Goal: Task Accomplishment & Management: Manage account settings

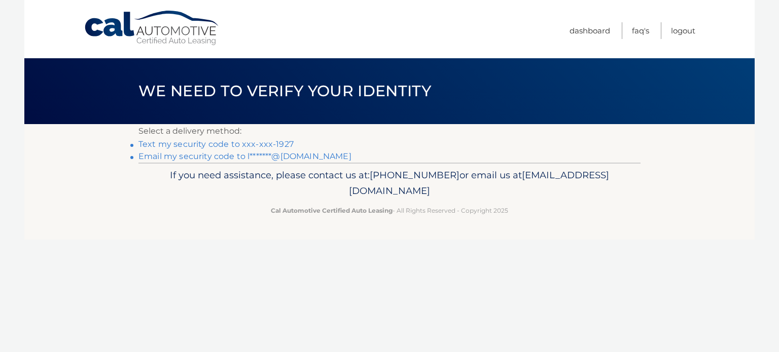
click at [222, 143] on link "Text my security code to xxx-xxx-1927" at bounding box center [215, 144] width 155 height 10
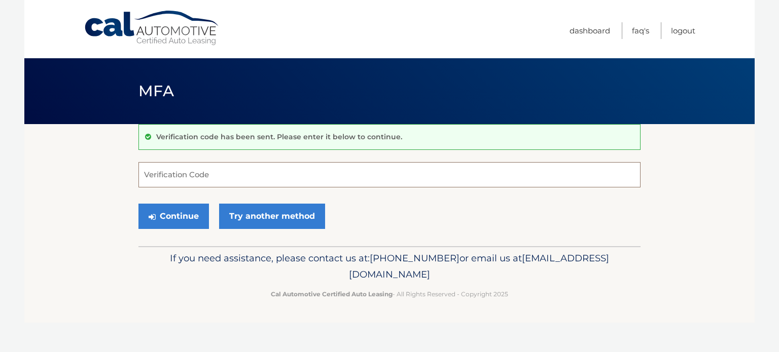
click at [188, 171] on input "Verification Code" at bounding box center [389, 174] width 502 height 25
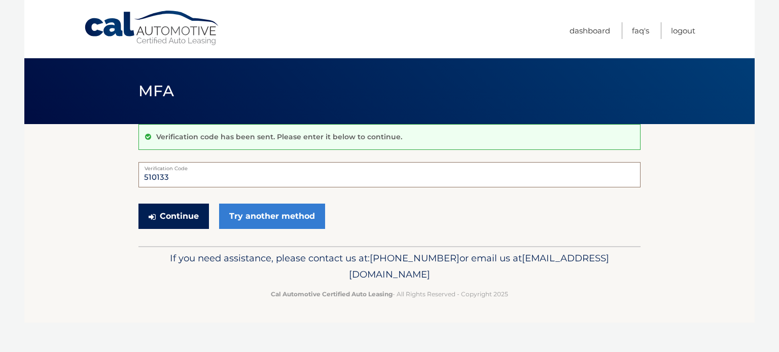
type input "510133"
click at [182, 213] on button "Continue" at bounding box center [173, 216] width 70 height 25
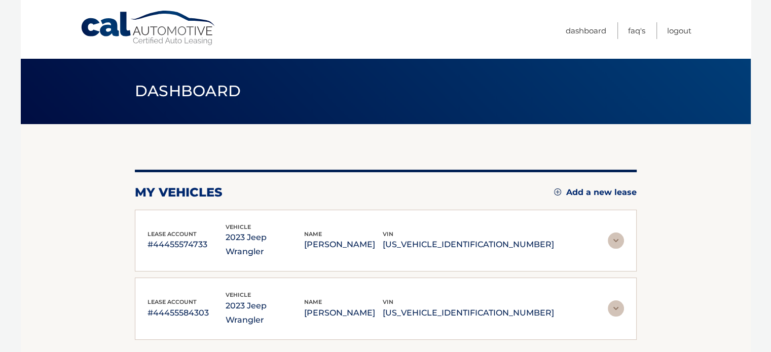
scroll to position [51, 0]
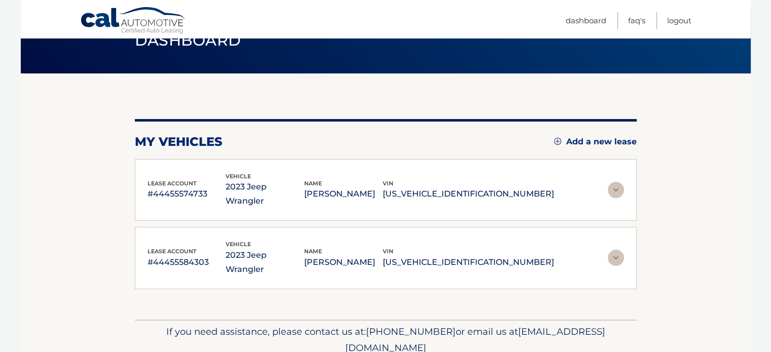
click at [615, 182] on img at bounding box center [616, 190] width 16 height 16
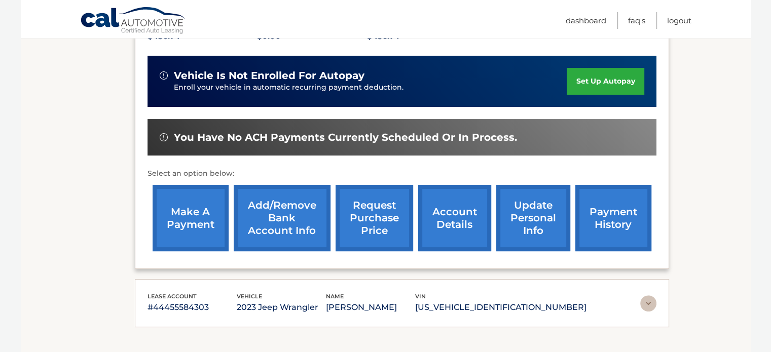
scroll to position [254, 0]
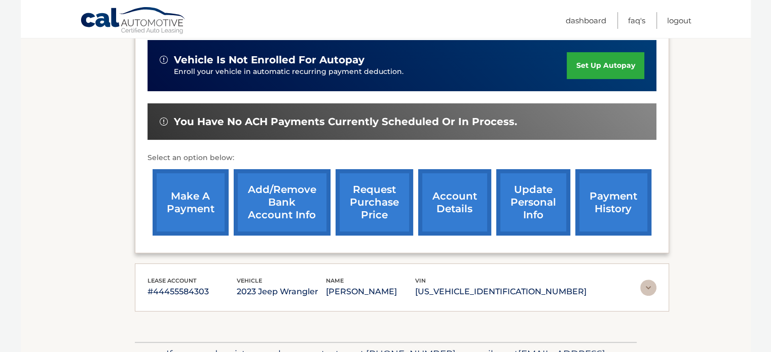
click at [453, 205] on link "account details" at bounding box center [454, 202] width 73 height 66
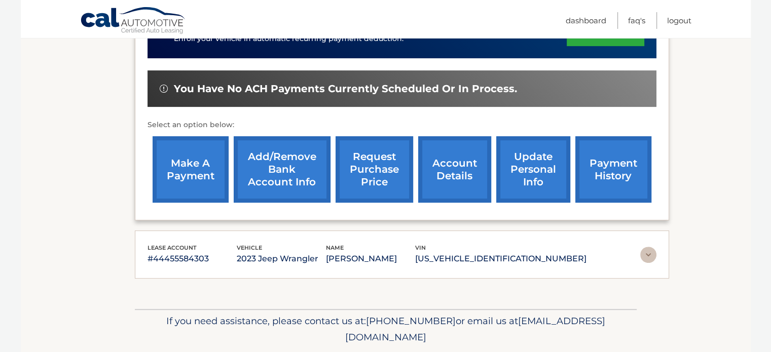
scroll to position [304, 0]
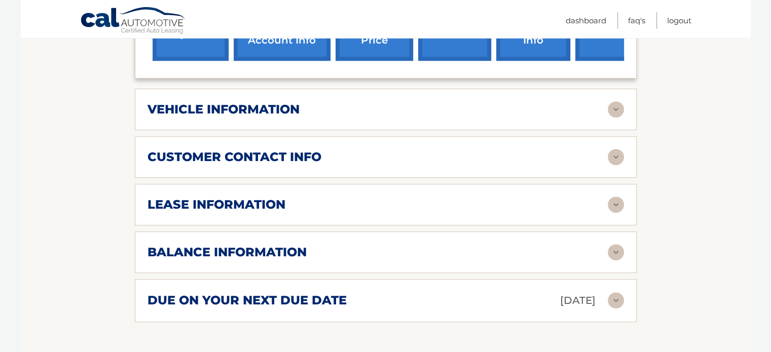
scroll to position [507, 0]
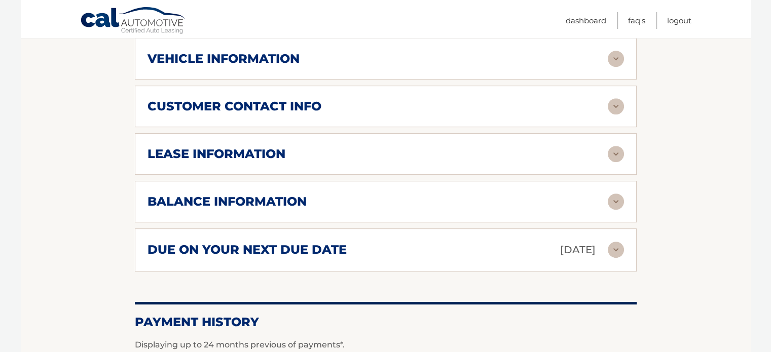
click at [568, 194] on div "balance information" at bounding box center [378, 201] width 460 height 15
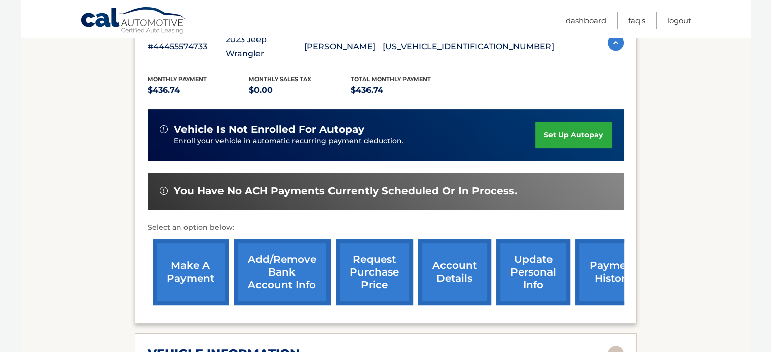
scroll to position [254, 0]
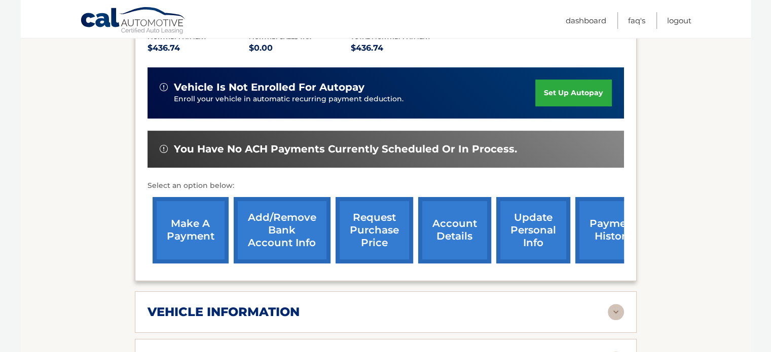
click at [450, 208] on link "account details" at bounding box center [454, 230] width 73 height 66
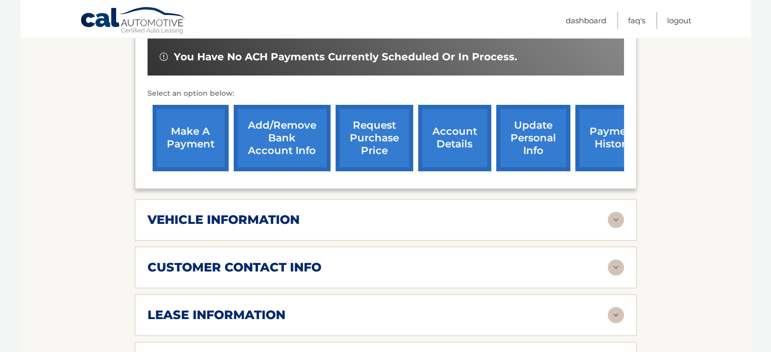
scroll to position [456, 0]
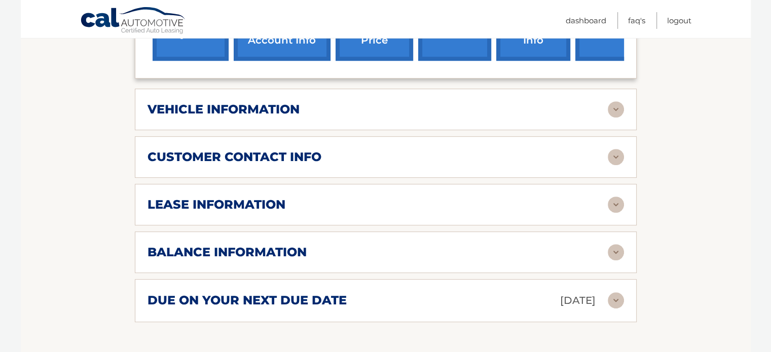
click at [531, 197] on div "lease information" at bounding box center [378, 204] width 460 height 15
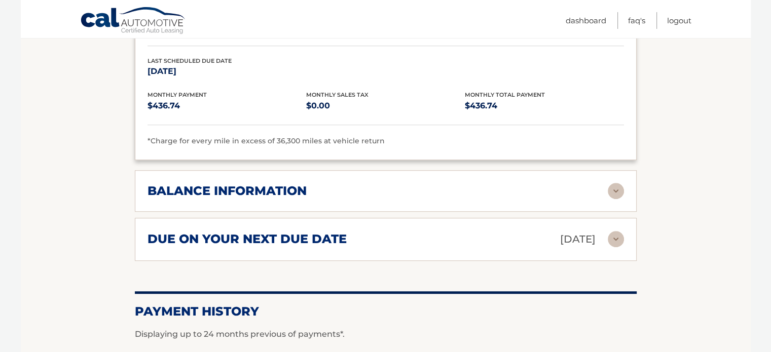
scroll to position [710, 0]
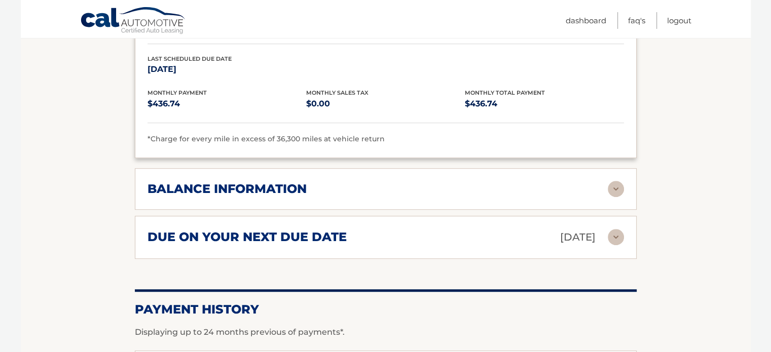
click at [515, 182] on div "balance information" at bounding box center [378, 189] width 460 height 15
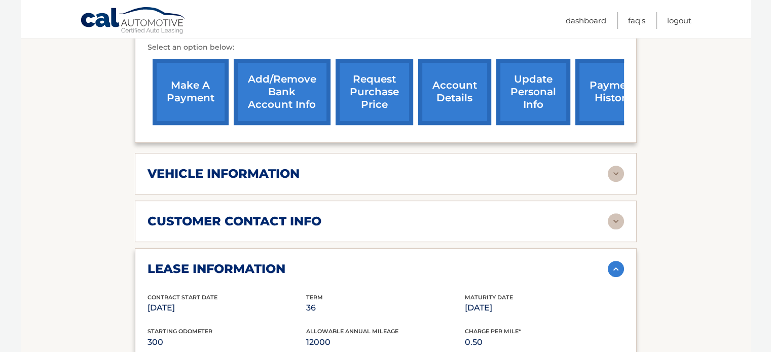
scroll to position [355, 0]
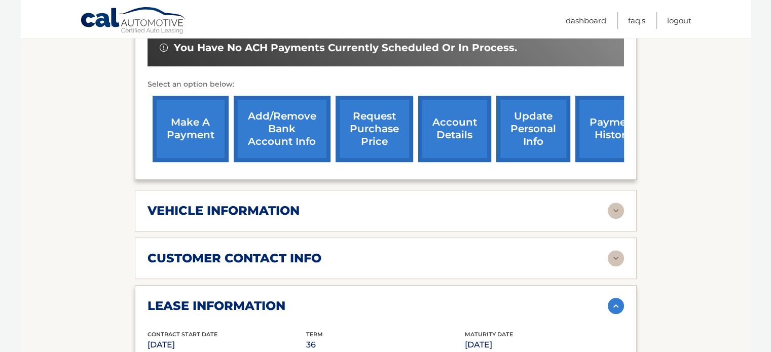
click at [277, 110] on link "Add/Remove bank account info" at bounding box center [282, 129] width 97 height 66
click at [376, 109] on link "request purchase price" at bounding box center [375, 129] width 78 height 66
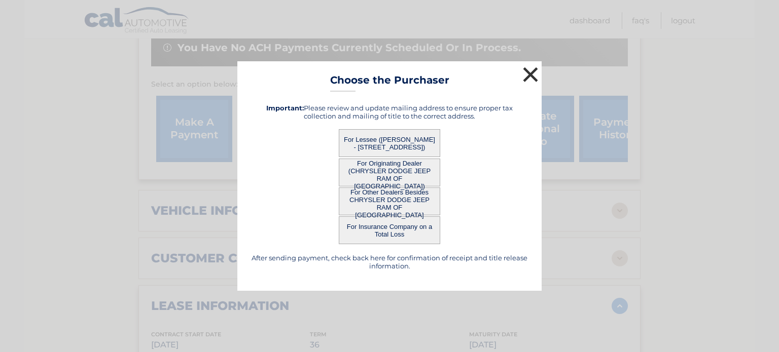
click at [528, 77] on button "×" at bounding box center [530, 74] width 20 height 20
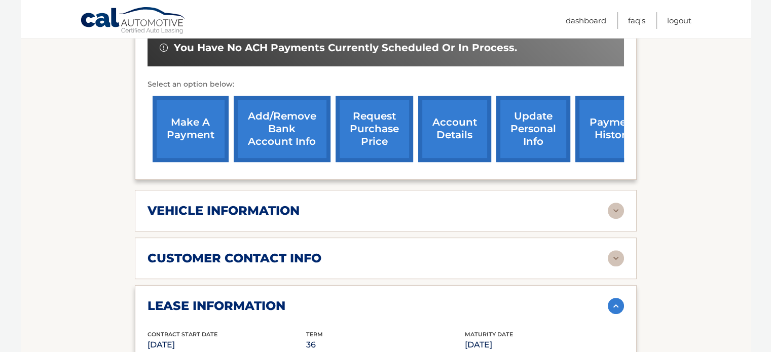
click at [395, 115] on link "request purchase price" at bounding box center [375, 129] width 78 height 66
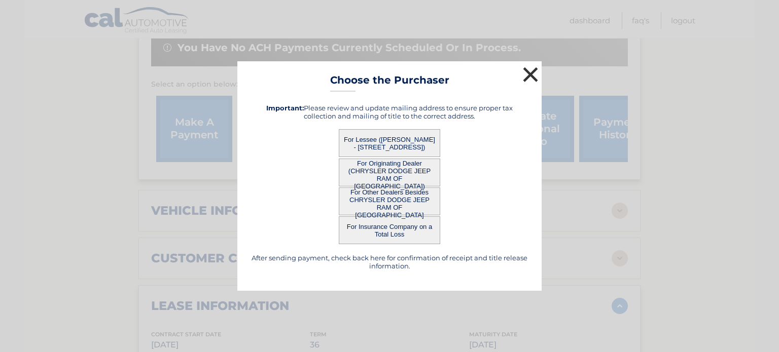
click at [530, 74] on button "×" at bounding box center [530, 74] width 20 height 20
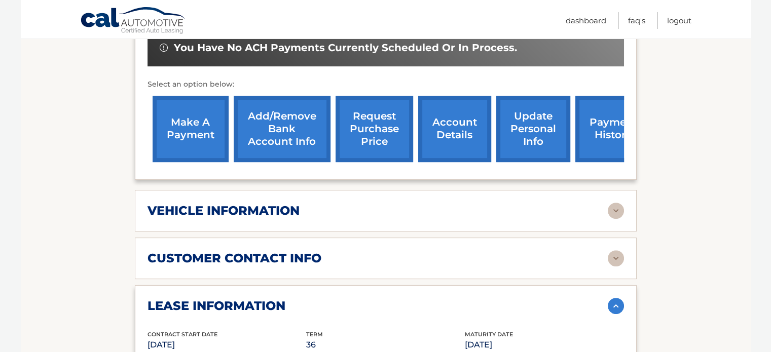
click at [443, 110] on link "account details" at bounding box center [454, 129] width 73 height 66
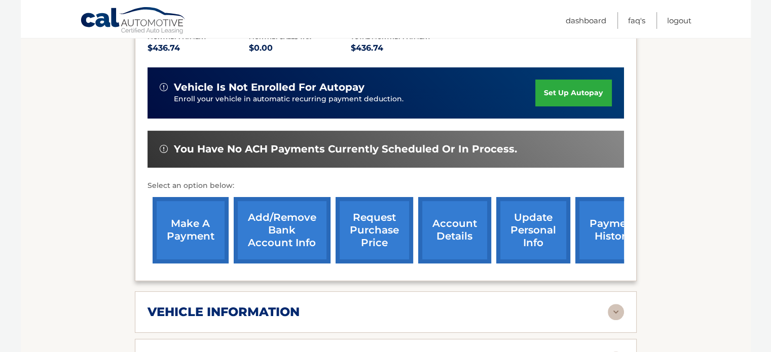
scroll to position [101, 0]
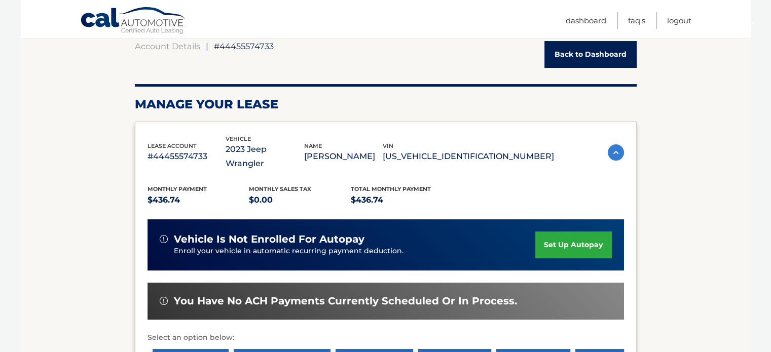
click at [613, 145] on img at bounding box center [616, 153] width 16 height 16
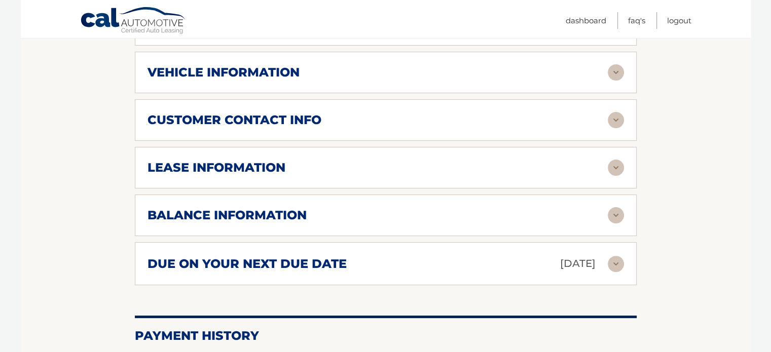
scroll to position [254, 0]
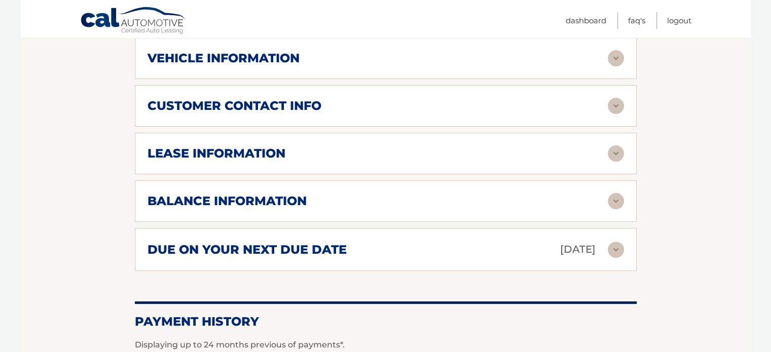
click at [422, 153] on div "lease information Contract Start Date May 20, 2023 Term 36 Maturity Date May 20…" at bounding box center [386, 154] width 502 height 42
click at [570, 146] on div "lease information" at bounding box center [378, 153] width 460 height 15
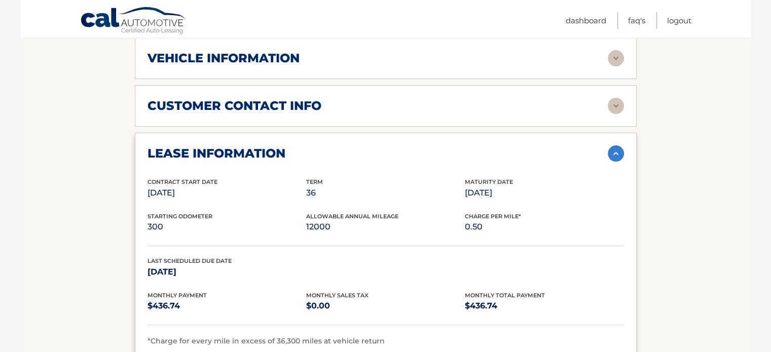
click at [570, 146] on div "lease information" at bounding box center [378, 153] width 460 height 15
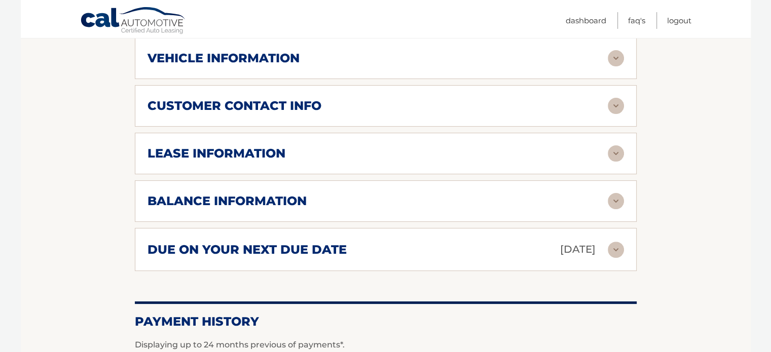
click at [531, 194] on div "balance information" at bounding box center [378, 201] width 460 height 15
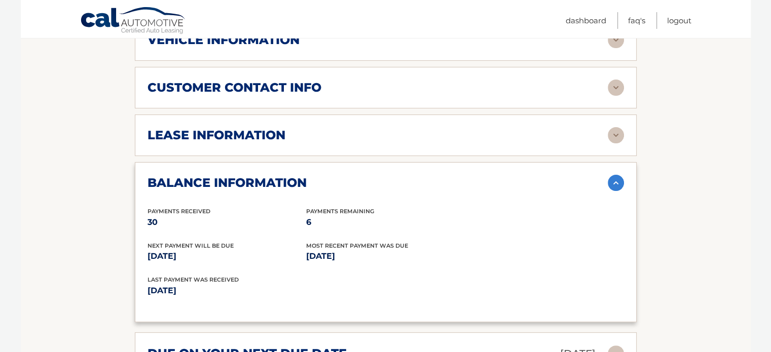
scroll to position [304, 0]
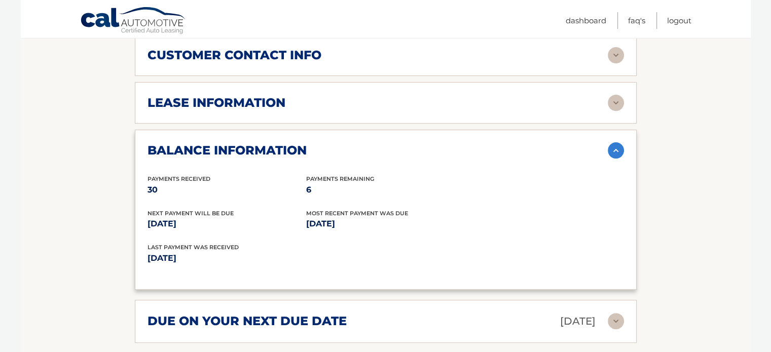
click at [548, 158] on div "balance information Payments Received 30 Payments Remaining 6 Next Payment will…" at bounding box center [386, 210] width 502 height 160
click at [608, 142] on img at bounding box center [616, 150] width 16 height 16
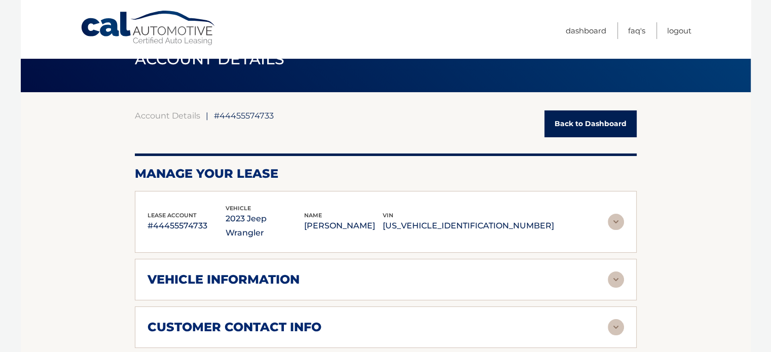
scroll to position [0, 0]
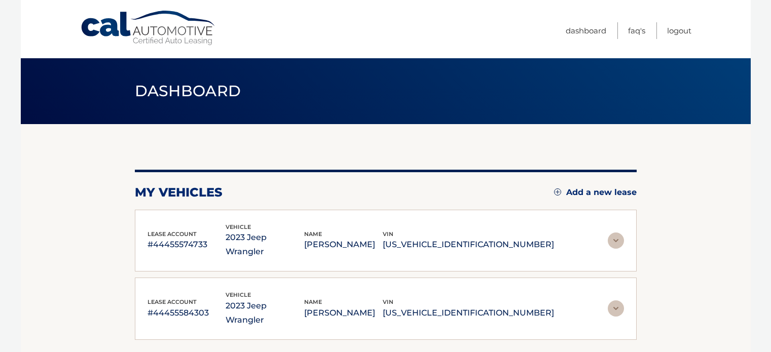
scroll to position [65, 0]
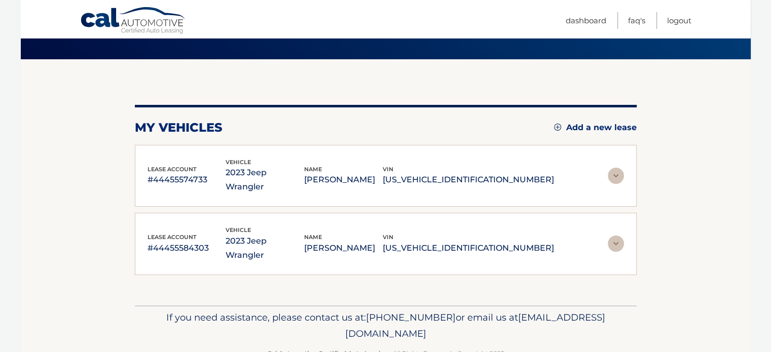
click at [613, 236] on img at bounding box center [616, 244] width 16 height 16
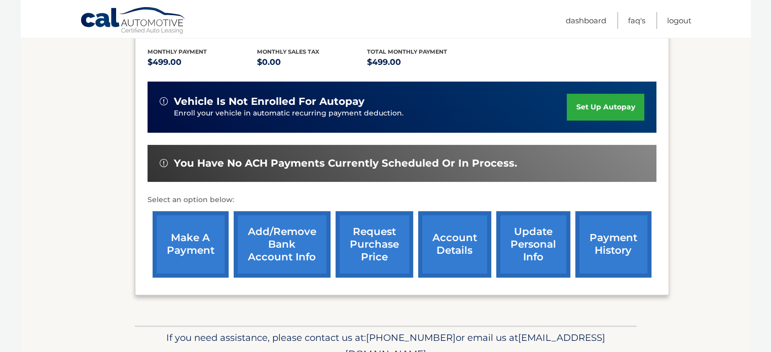
scroll to position [268, 0]
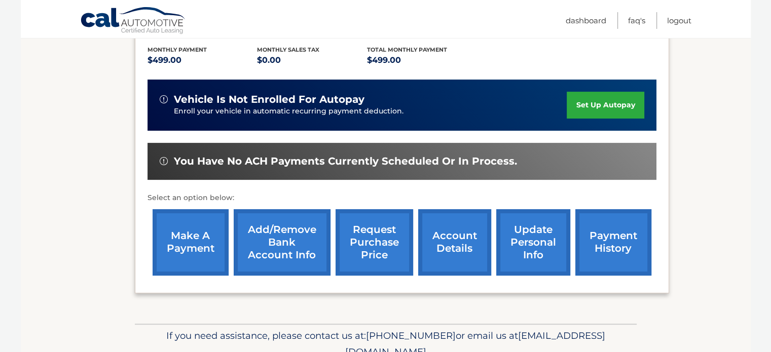
click at [461, 237] on link "account details" at bounding box center [454, 242] width 73 height 66
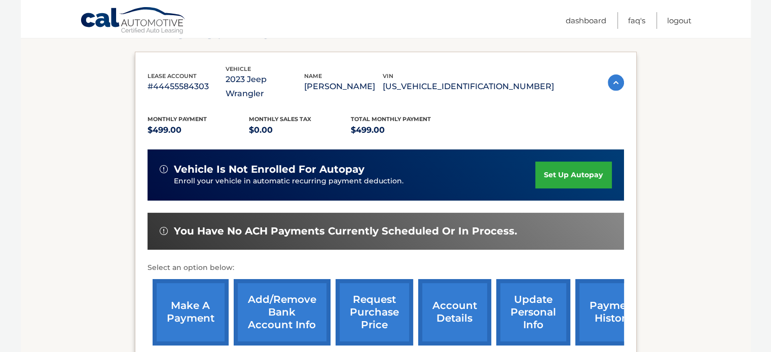
scroll to position [304, 0]
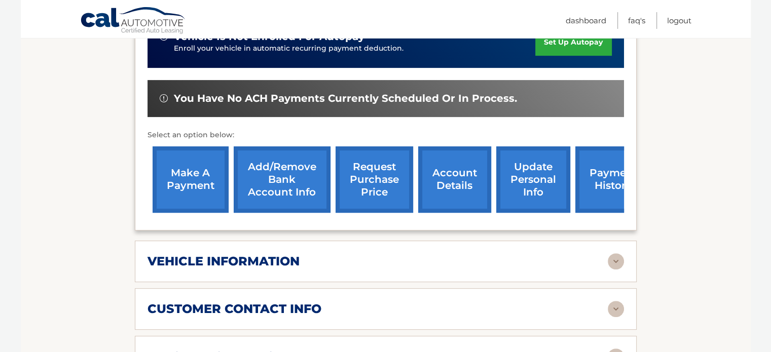
click at [589, 162] on link "payment history" at bounding box center [613, 180] width 76 height 66
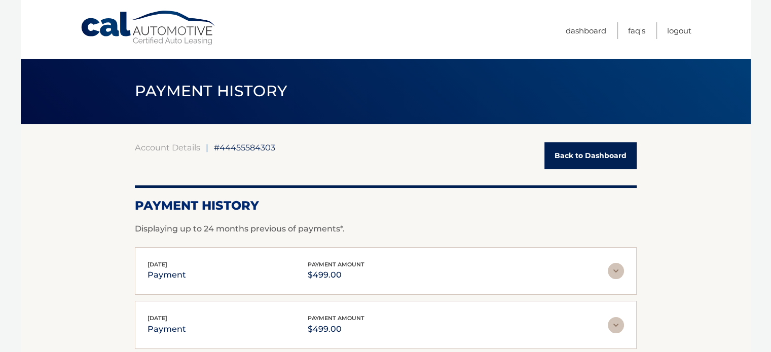
click at [619, 148] on link "Back to Dashboard" at bounding box center [591, 155] width 92 height 27
click at [584, 155] on link "Back to Dashboard" at bounding box center [591, 155] width 92 height 27
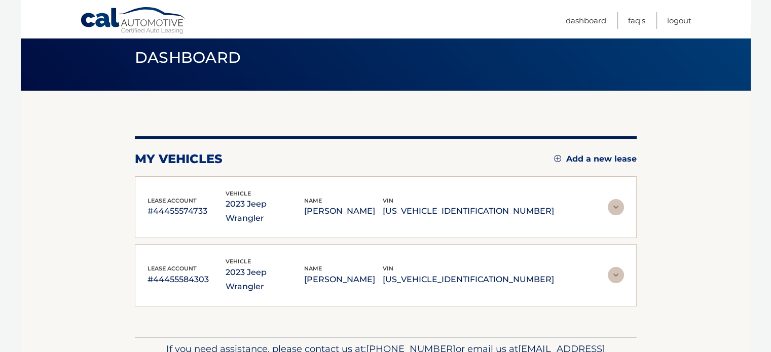
scroll to position [51, 0]
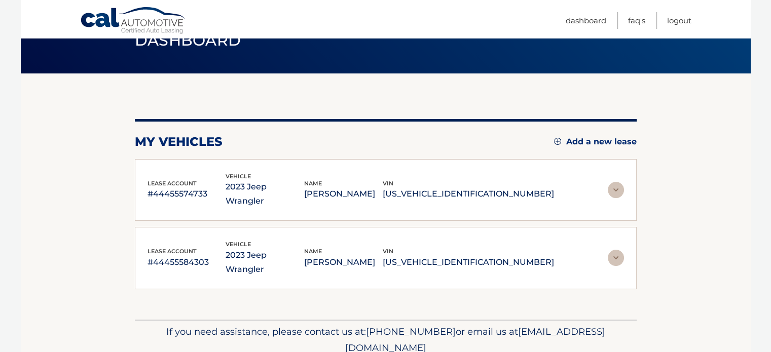
click at [572, 240] on div "lease account #44455584303 vehicle 2023 Jeep Wrangler name [PERSON_NAME] vin [U…" at bounding box center [386, 258] width 477 height 37
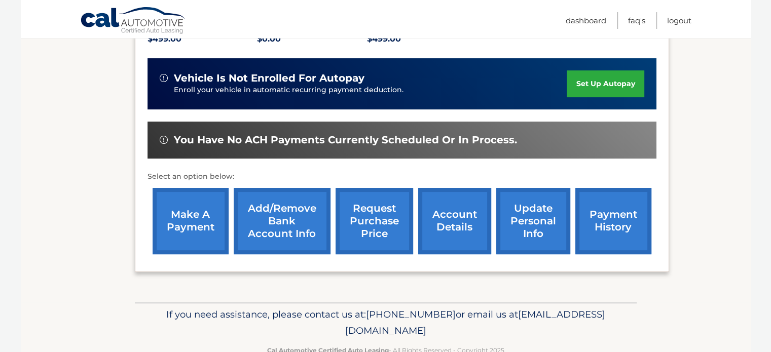
scroll to position [314, 0]
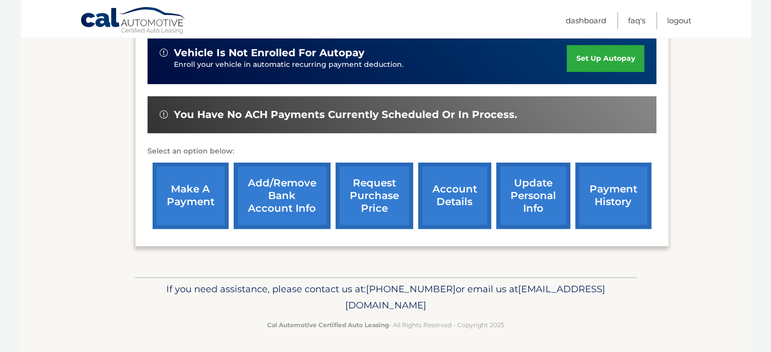
click at [405, 197] on link "request purchase price" at bounding box center [375, 196] width 78 height 66
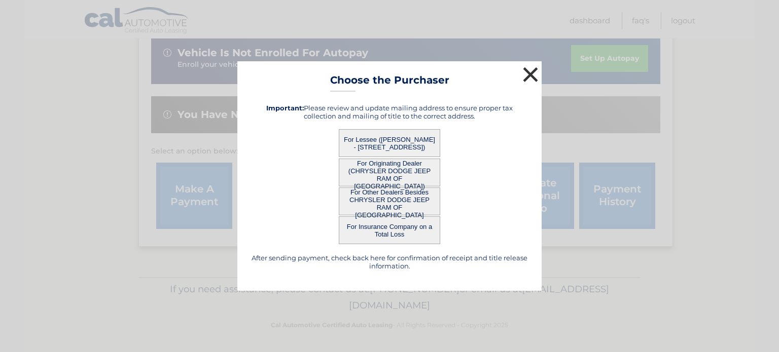
click at [526, 72] on button "×" at bounding box center [530, 74] width 20 height 20
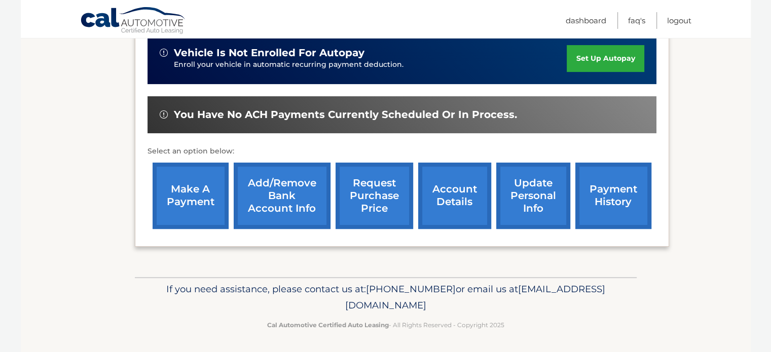
click at [523, 194] on link "update personal info" at bounding box center [533, 196] width 74 height 66
click at [204, 197] on link "make a payment" at bounding box center [191, 196] width 76 height 66
click at [365, 190] on link "request purchase price" at bounding box center [375, 196] width 78 height 66
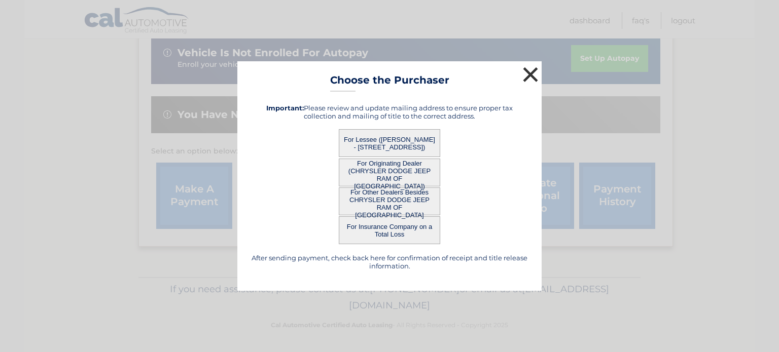
click at [528, 76] on button "×" at bounding box center [530, 74] width 20 height 20
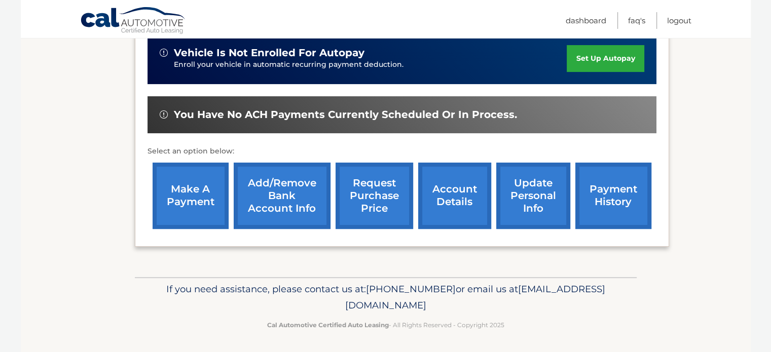
click at [442, 196] on link "account details" at bounding box center [454, 196] width 73 height 66
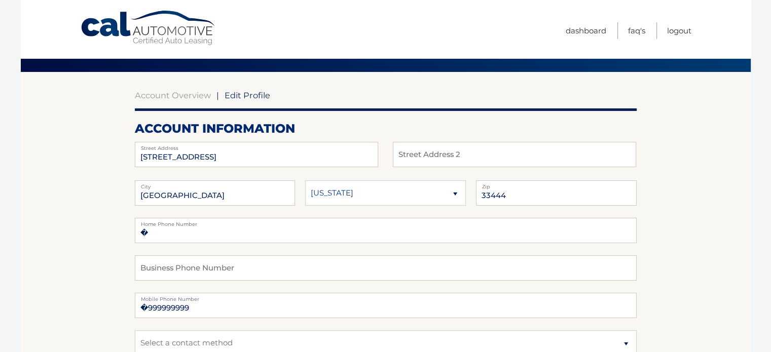
scroll to position [152, 0]
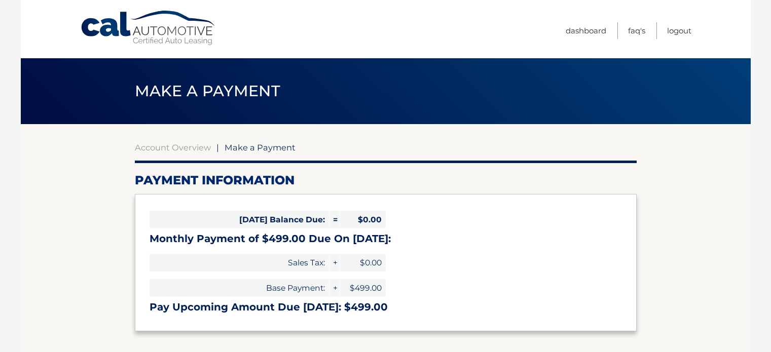
select select "ZWRkMGM5OTMtNmM4Ny00OTMxLWFiOGItYzUyM2VhZWJlYzZj"
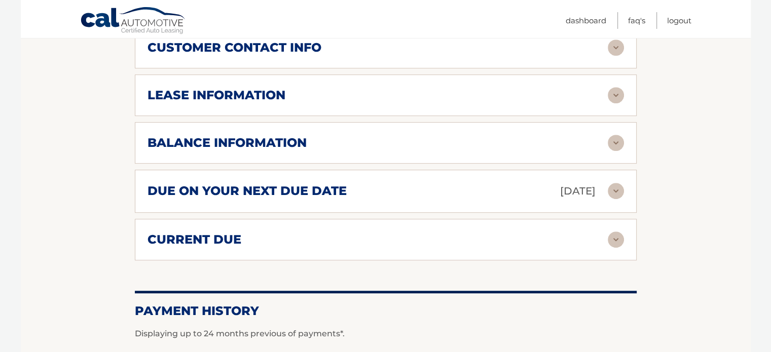
scroll to position [498, 0]
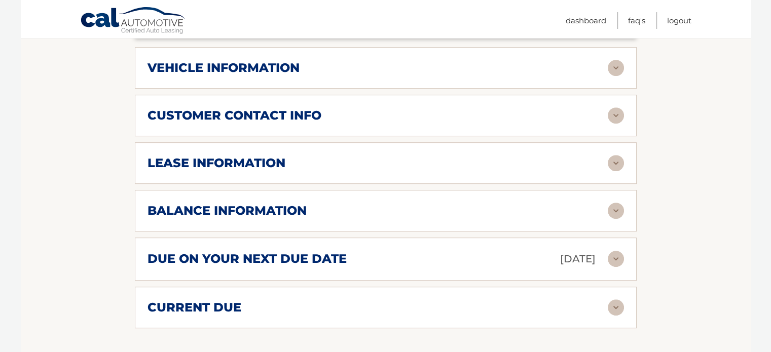
click at [423, 250] on div "due on your next due date Nov 07, 2025" at bounding box center [378, 259] width 460 height 18
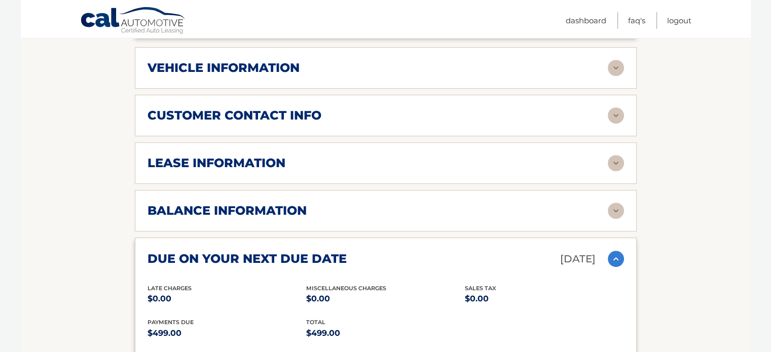
click at [454, 203] on div "balance information" at bounding box center [378, 210] width 460 height 15
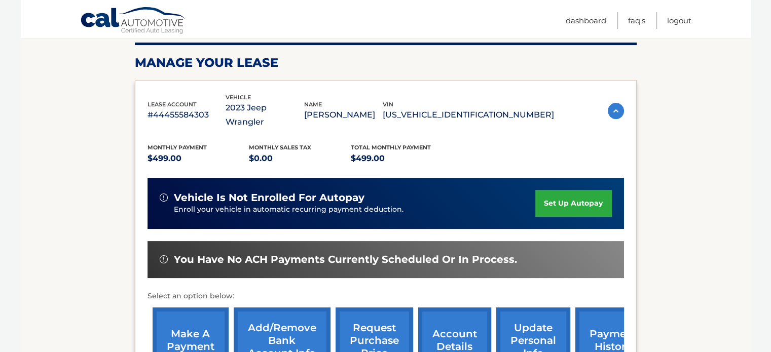
scroll to position [0, 0]
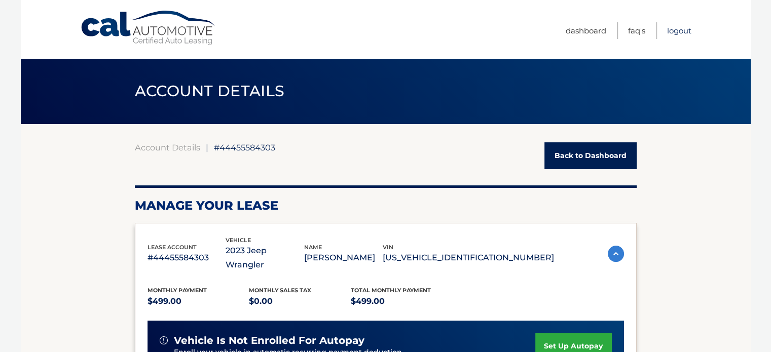
click at [675, 28] on link "Logout" at bounding box center [679, 30] width 24 height 17
